Goal: Contribute content: Contribute content

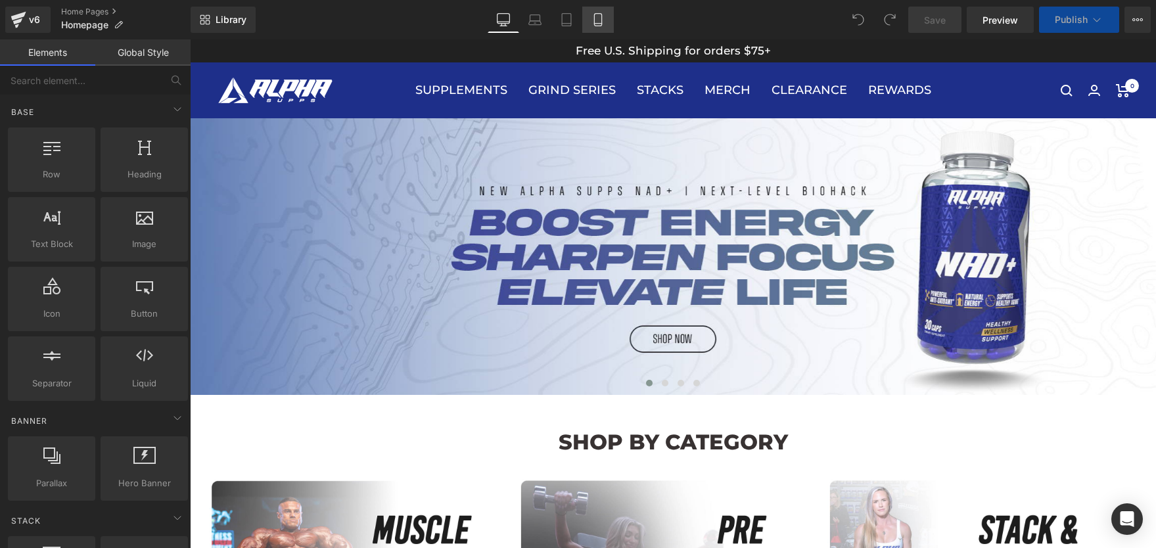
click at [600, 21] on icon at bounding box center [598, 19] width 13 height 13
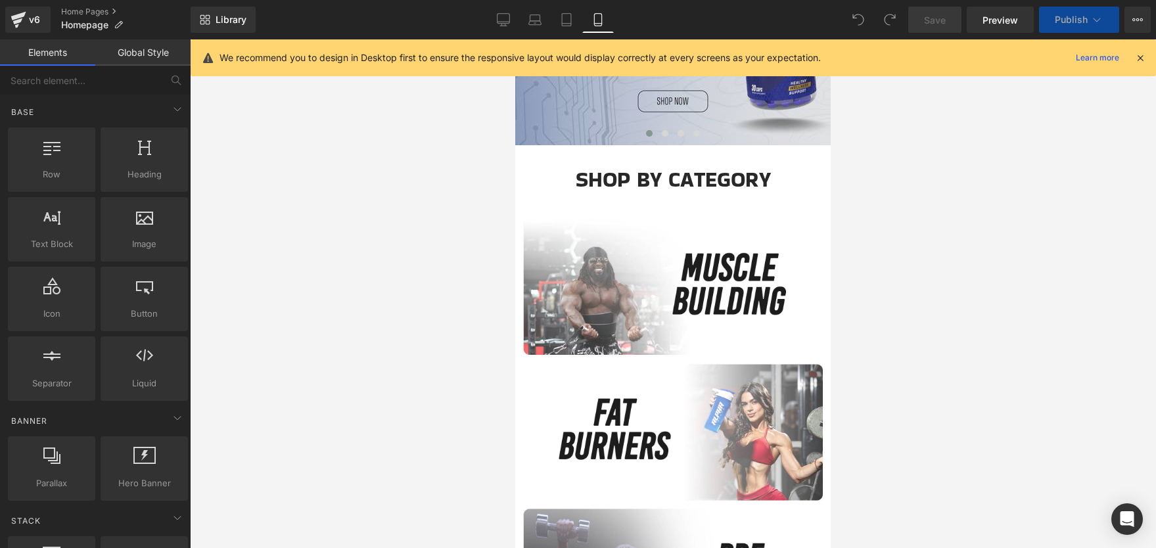
scroll to position [191, 0]
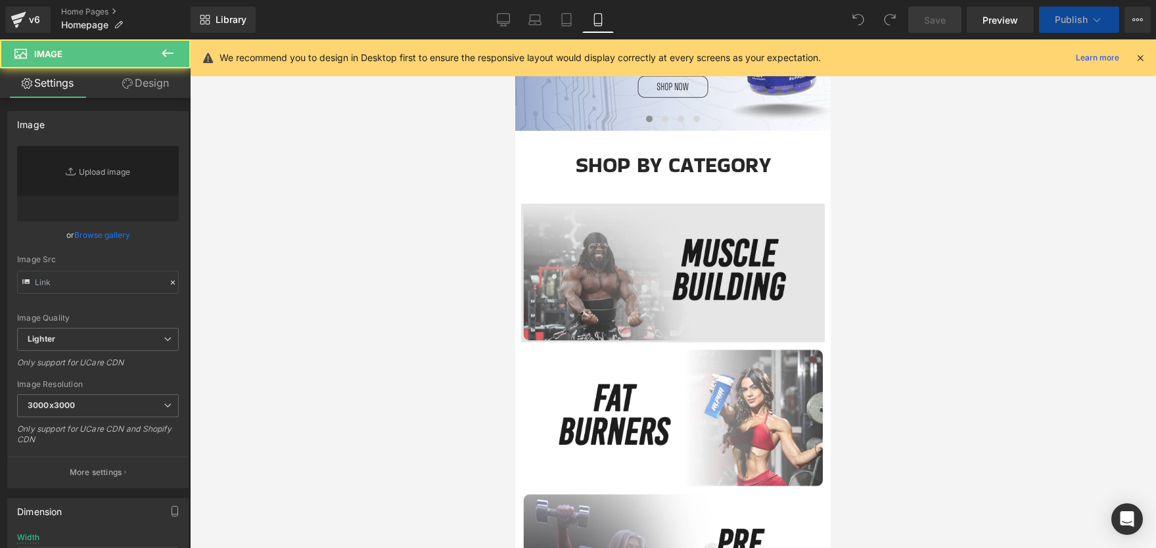
click at [594, 289] on img at bounding box center [673, 273] width 304 height 139
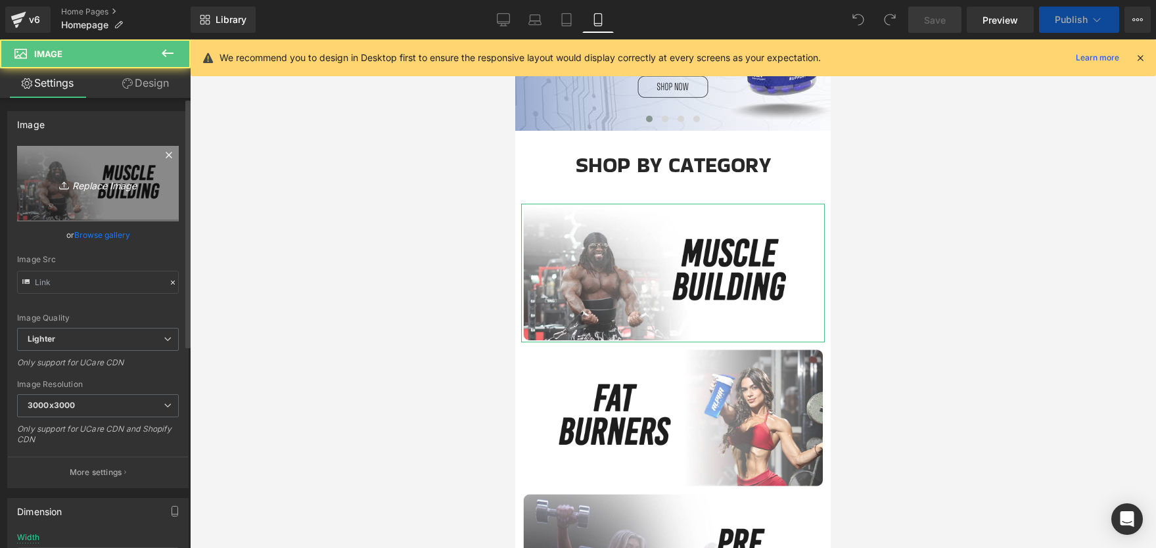
click at [105, 192] on link "Replace Image" at bounding box center [98, 184] width 162 height 76
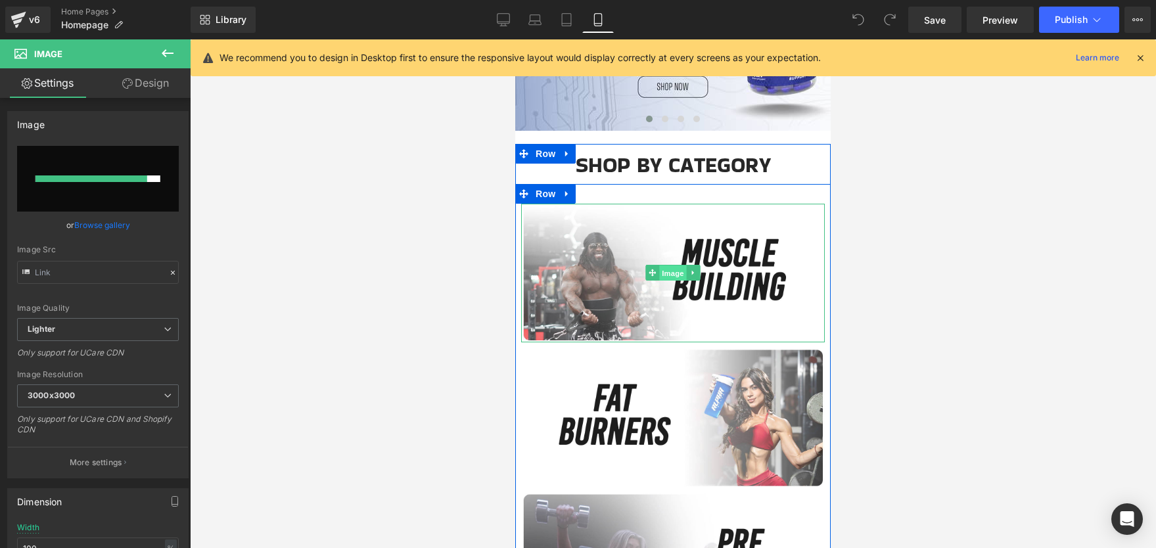
click at [681, 278] on span "Image" at bounding box center [673, 274] width 28 height 16
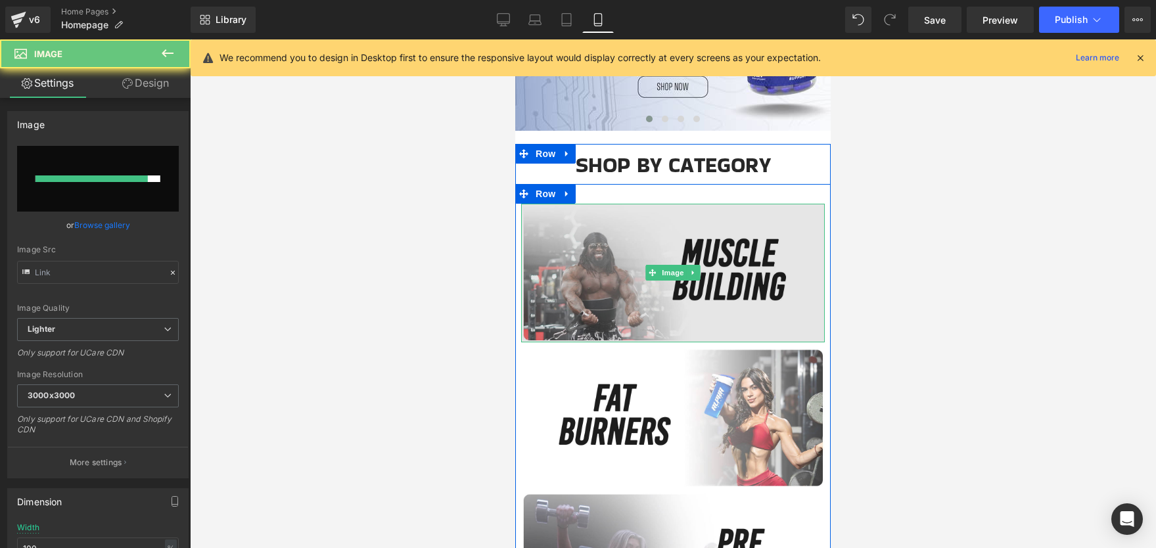
click at [703, 301] on img at bounding box center [673, 273] width 304 height 139
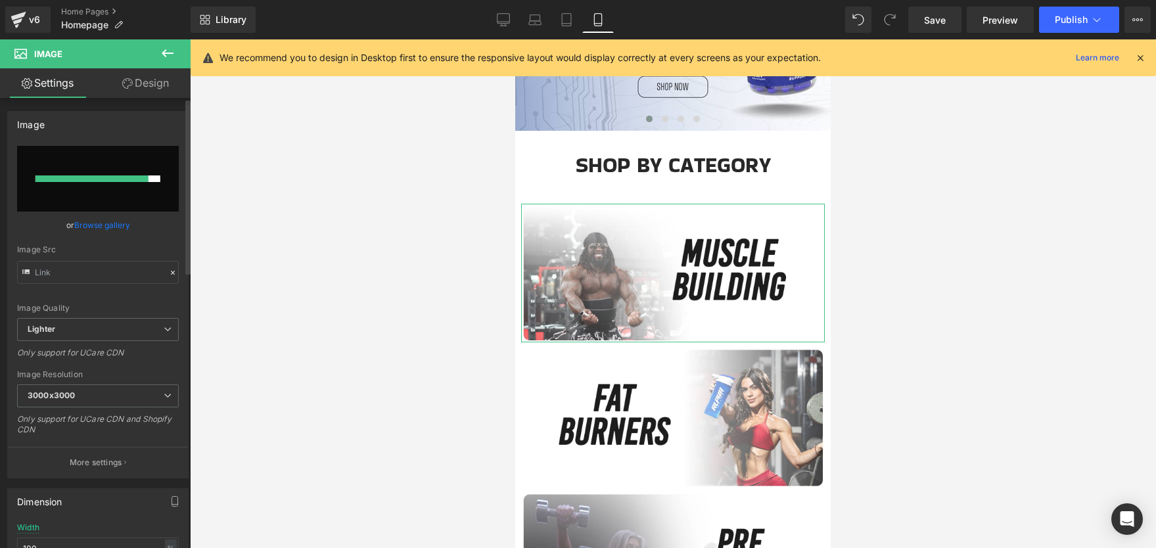
click at [76, 180] on div at bounding box center [92, 179] width 113 height 7
click at [108, 201] on input "file" at bounding box center [98, 179] width 162 height 66
type input "C:\fakepath\musclebuildingweb.jpg"
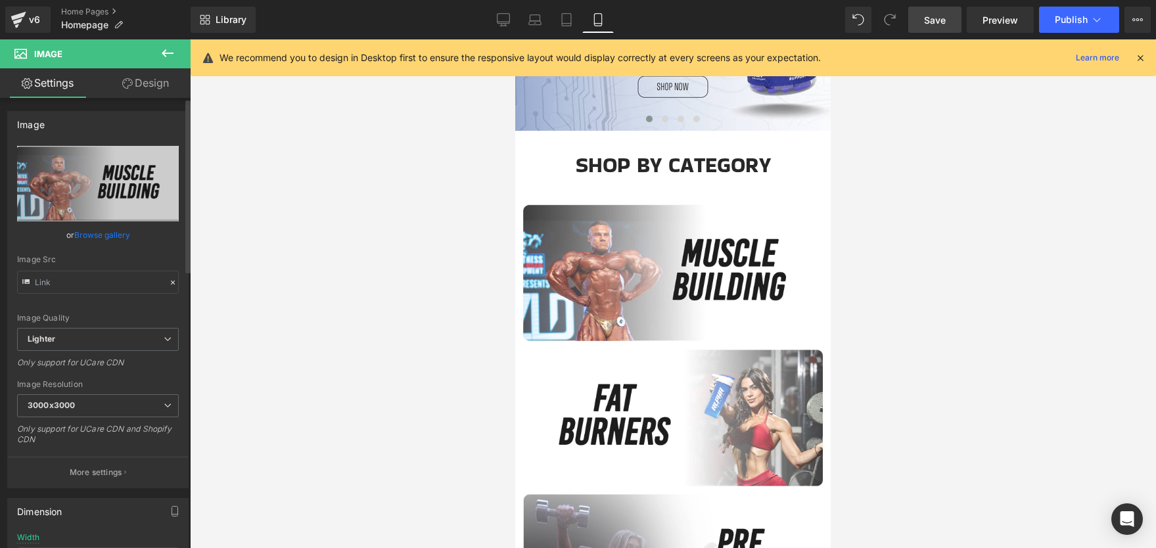
click at [928, 17] on span "Save" at bounding box center [935, 20] width 22 height 14
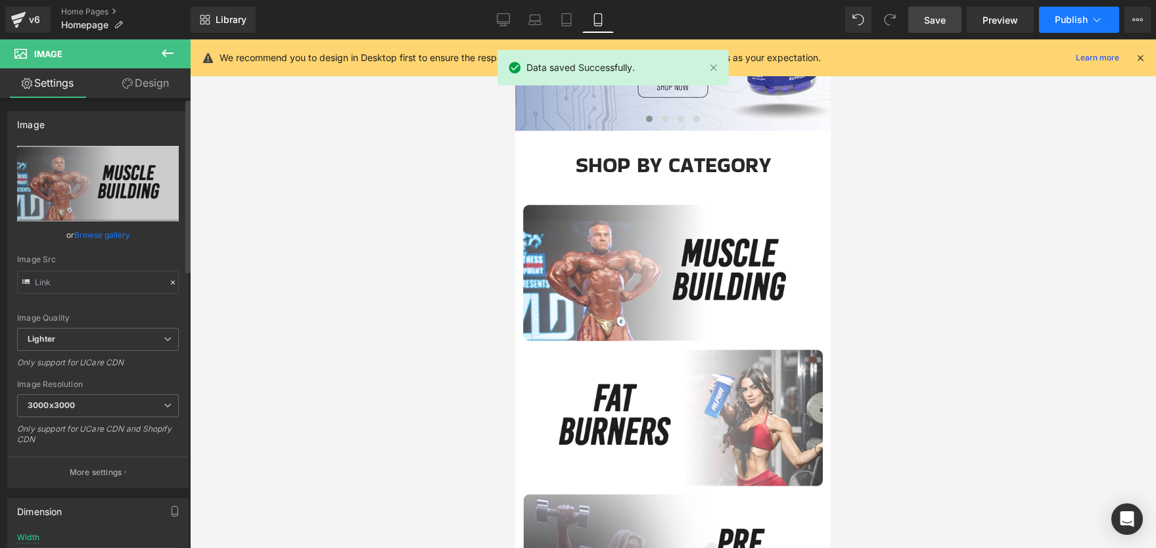
click at [1059, 24] on span "Publish" at bounding box center [1071, 19] width 33 height 11
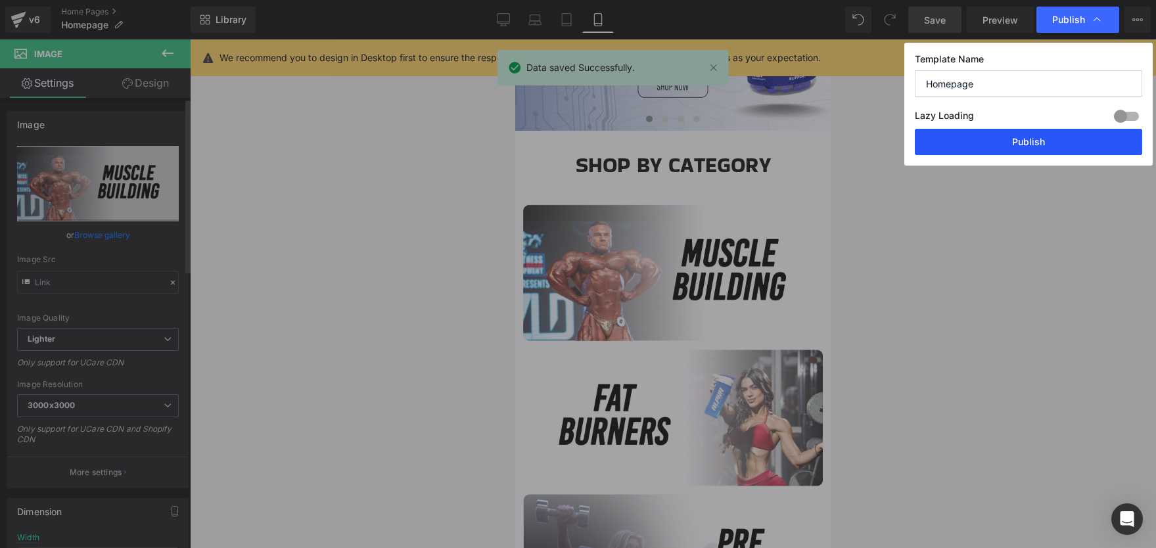
click at [1038, 137] on button "Publish" at bounding box center [1028, 142] width 227 height 26
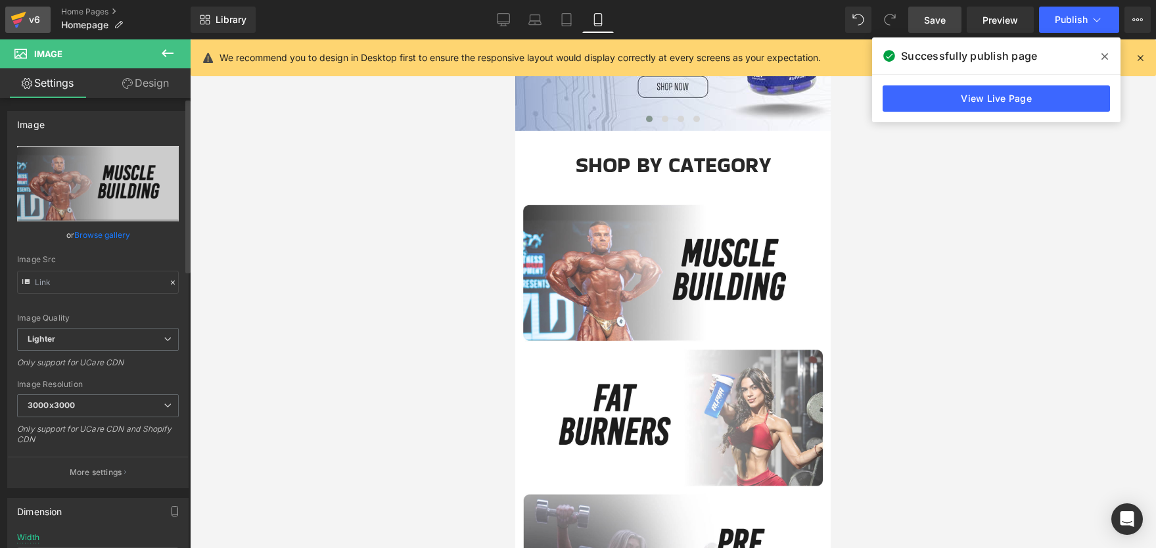
click at [16, 15] on icon at bounding box center [18, 16] width 15 height 9
